Goal: Information Seeking & Learning: Learn about a topic

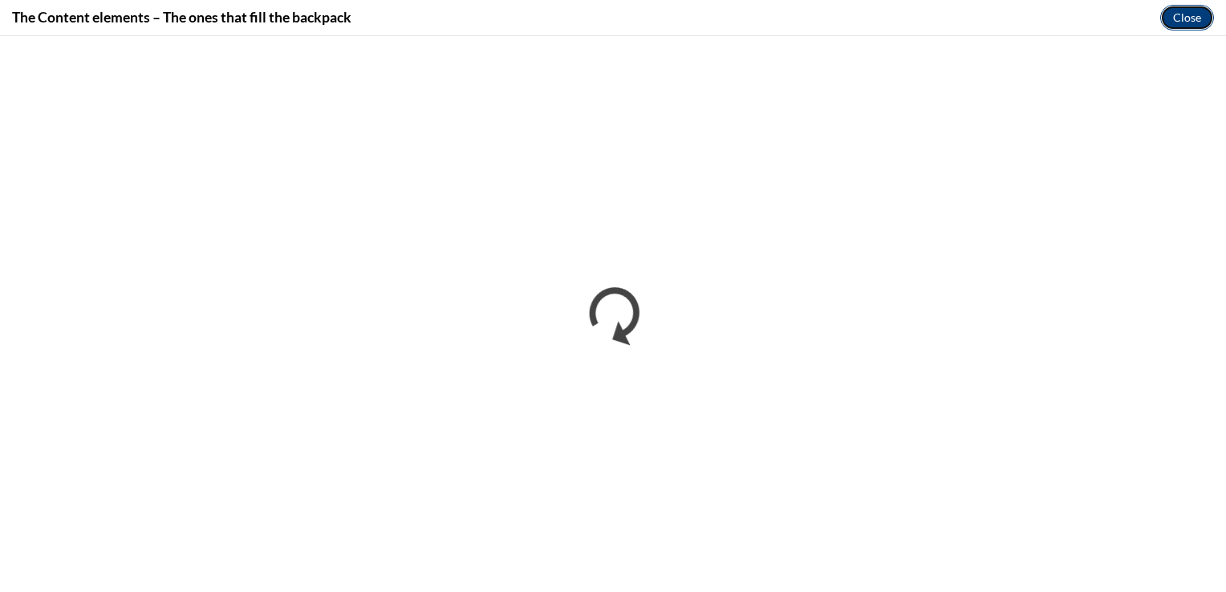
click at [1191, 14] on button "Close" at bounding box center [1187, 18] width 54 height 26
